Goal: Information Seeking & Learning: Learn about a topic

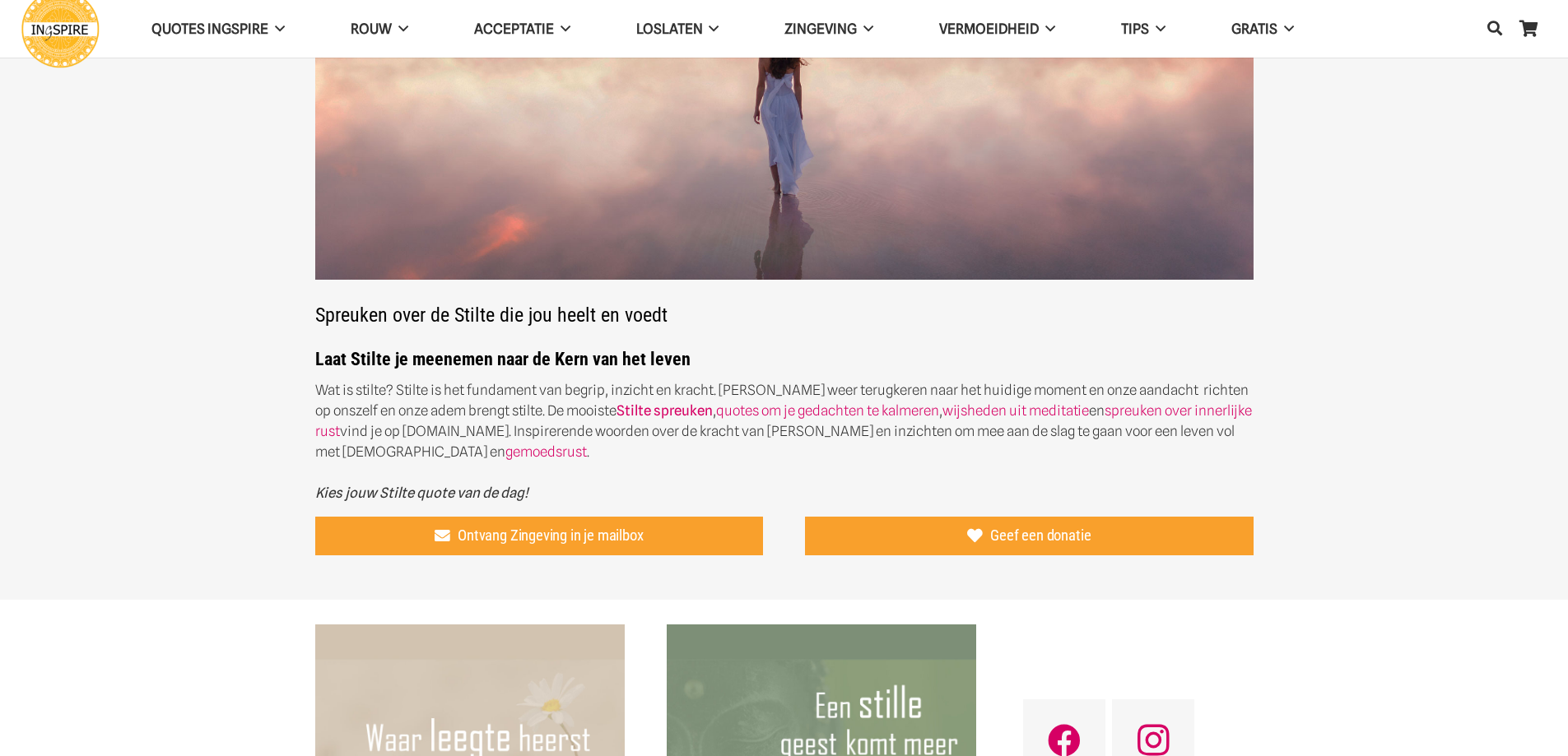
scroll to position [220, 0]
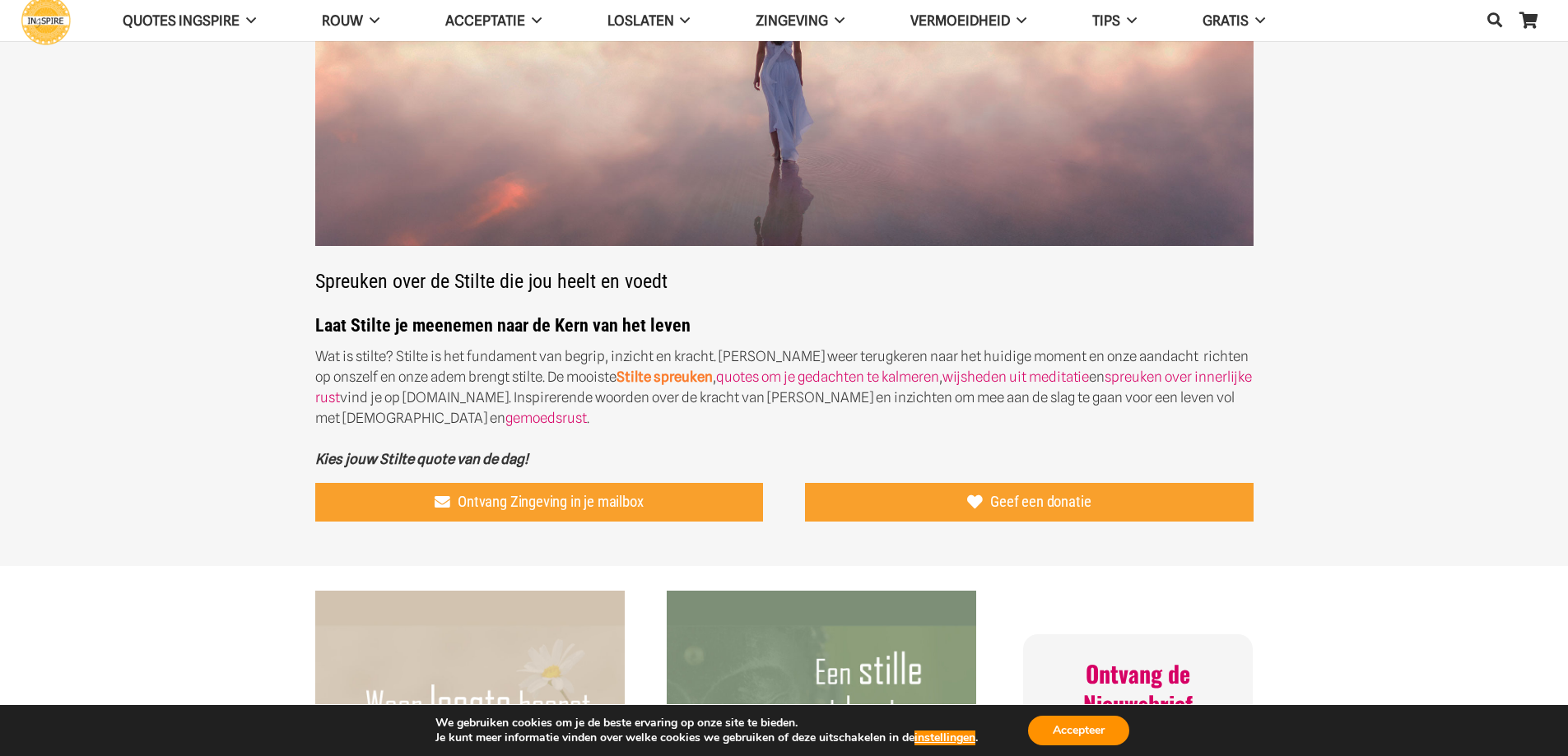
click at [618, 374] on strong "Stilte spreuken" at bounding box center [664, 377] width 96 height 17
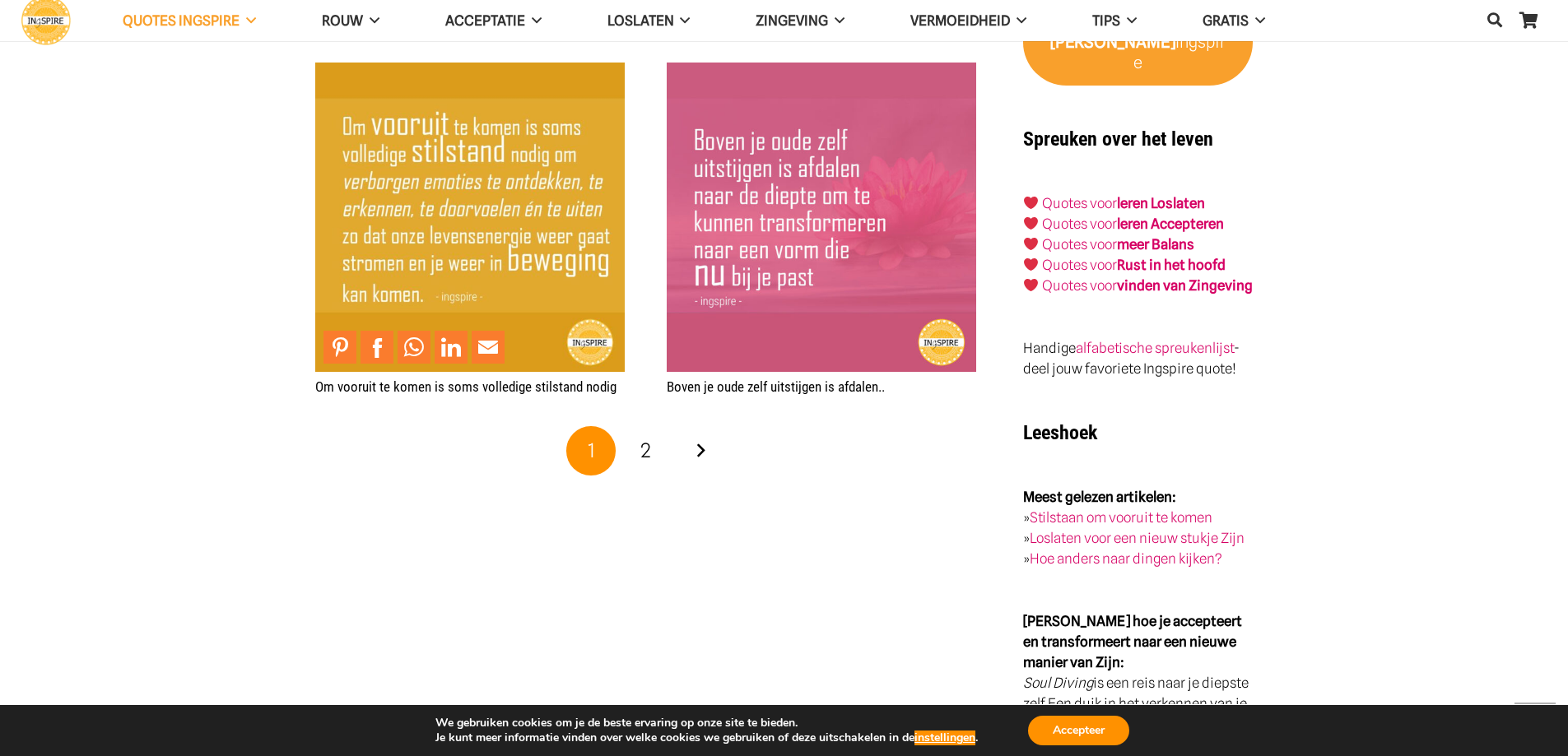
scroll to position [2693, 0]
click at [658, 456] on link "2" at bounding box center [646, 450] width 49 height 49
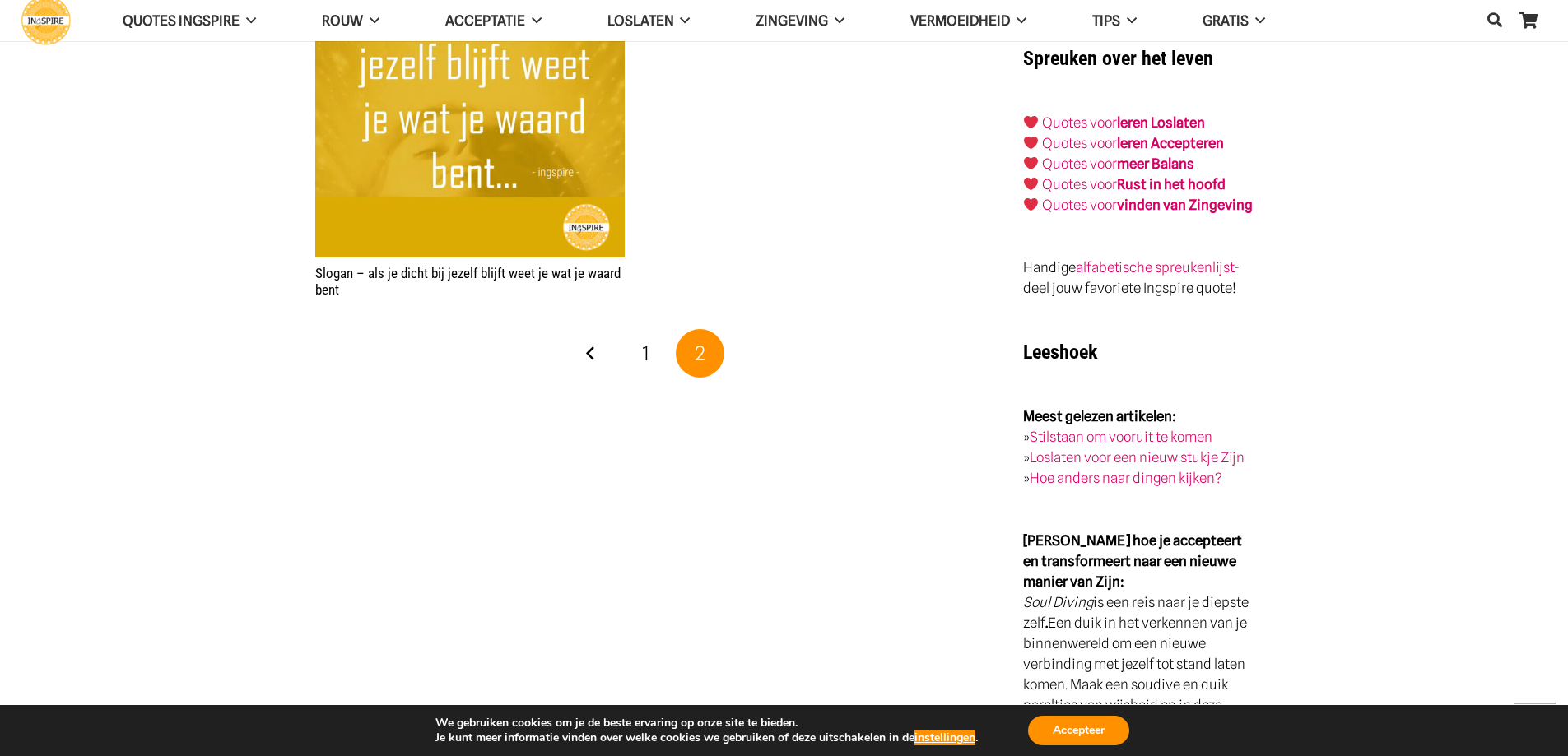
scroll to position [2771, 0]
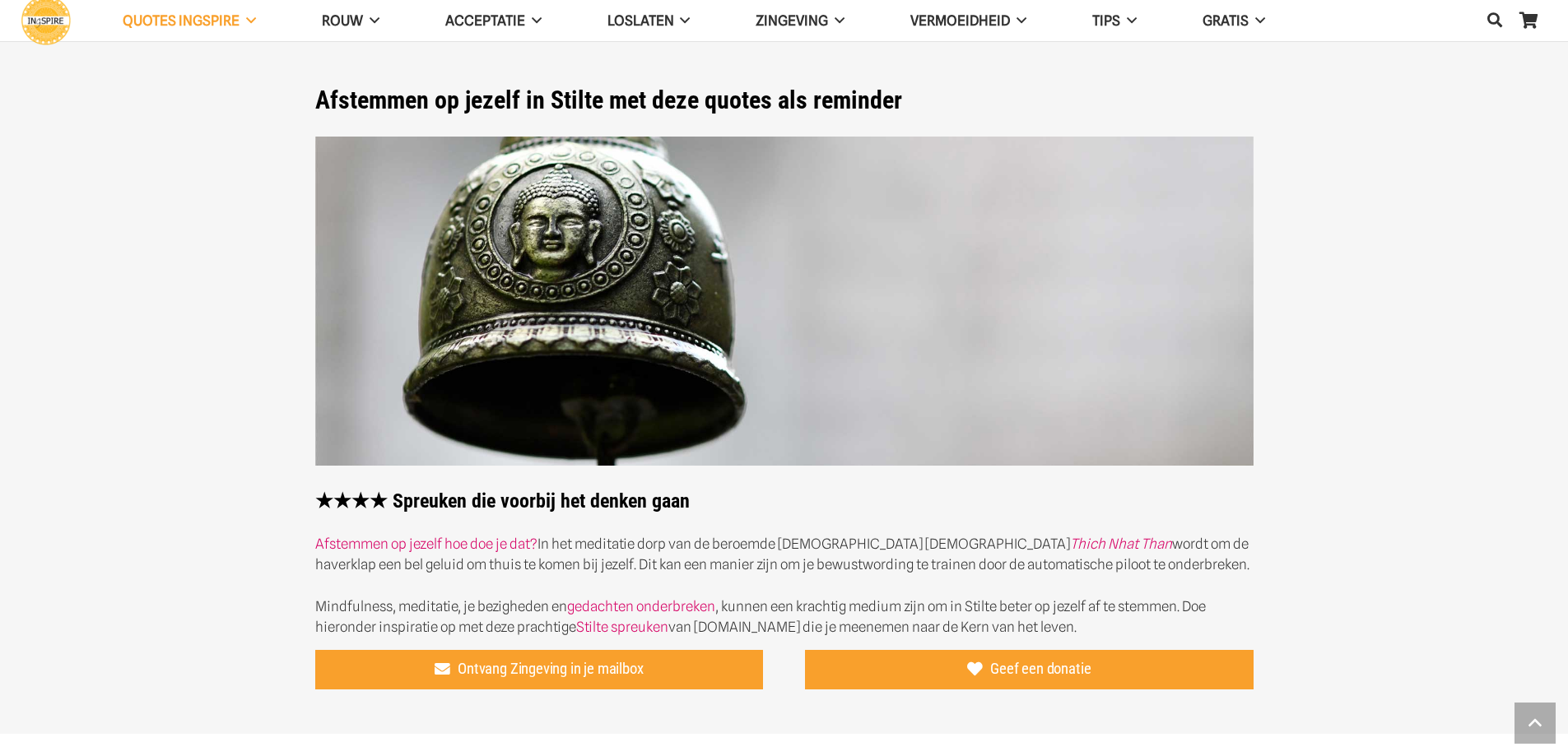
scroll to position [2693, 0]
